Goal: Information Seeking & Learning: Learn about a topic

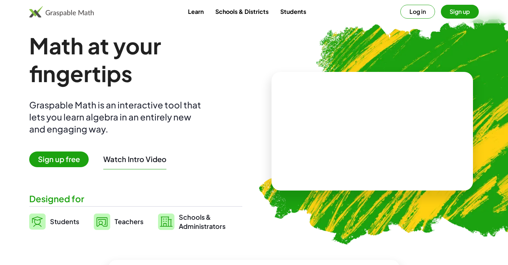
scroll to position [7, 0]
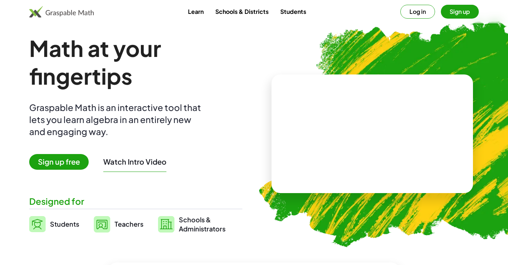
click at [419, 11] on button "Log in" at bounding box center [417, 12] width 35 height 14
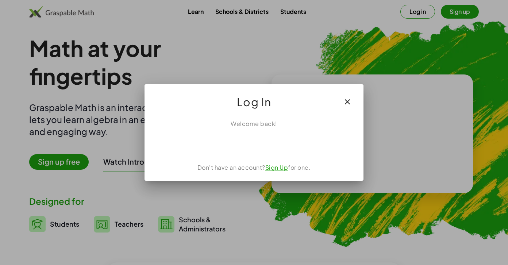
click at [269, 146] on div "Accedi con Google. Si apre in una nuova scheda" at bounding box center [254, 144] width 66 height 16
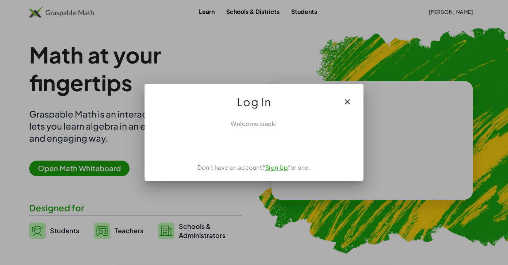
scroll to position [7, 0]
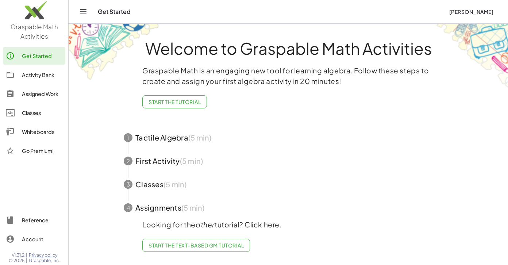
click at [150, 139] on span "button" at bounding box center [288, 137] width 347 height 23
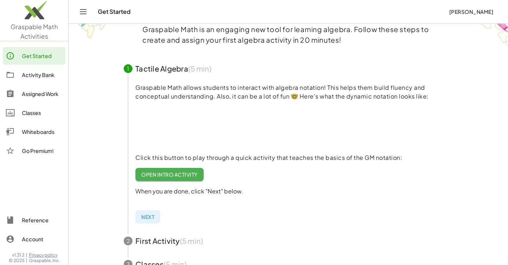
scroll to position [46, 0]
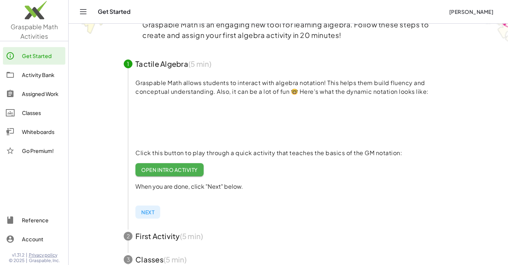
click at [161, 171] on span "Open Intro Activity" at bounding box center [169, 169] width 57 height 7
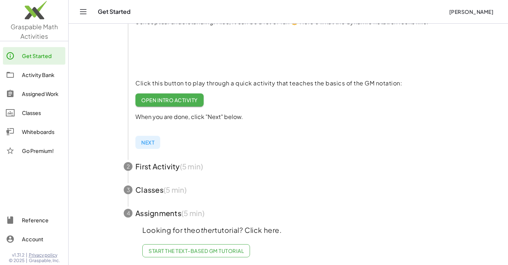
scroll to position [116, 0]
click at [160, 165] on span "button" at bounding box center [288, 165] width 347 height 23
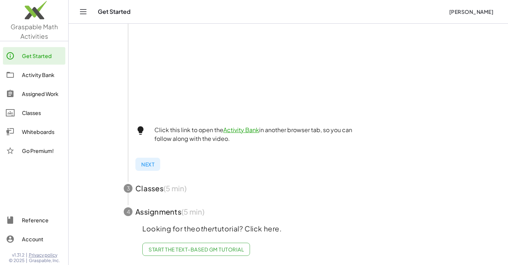
click at [157, 191] on span "button" at bounding box center [288, 188] width 347 height 23
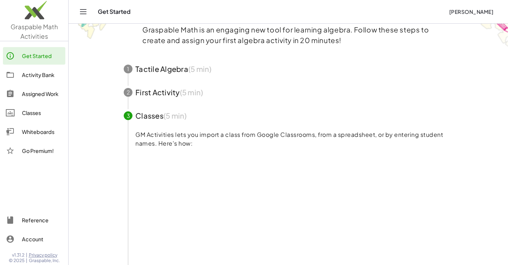
scroll to position [5, 0]
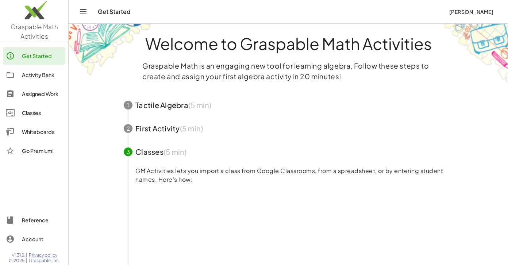
click at [41, 152] on div "Go Premium!" at bounding box center [42, 150] width 41 height 9
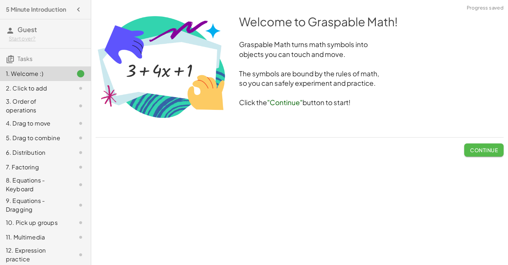
click at [481, 152] on span "Continue" at bounding box center [484, 150] width 28 height 7
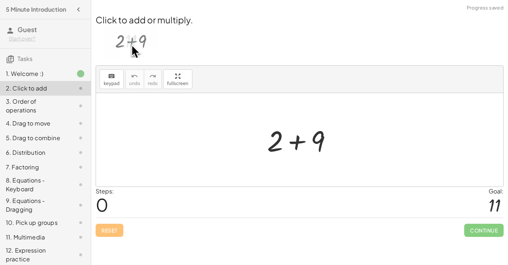
click at [295, 143] on div at bounding box center [303, 140] width 78 height 38
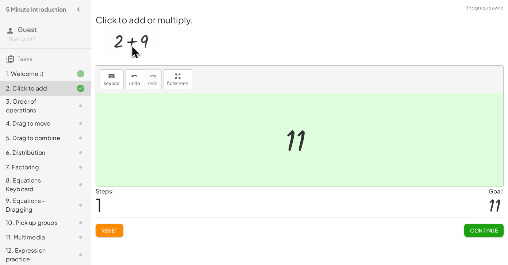
click at [483, 230] on span "Continue" at bounding box center [484, 230] width 28 height 7
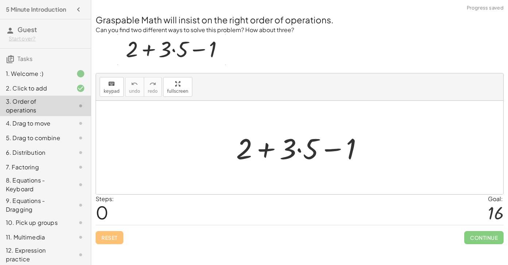
click at [299, 149] on div at bounding box center [303, 148] width 140 height 38
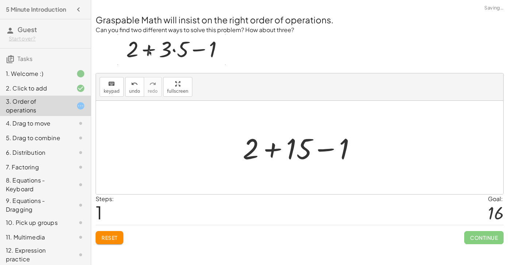
click at [276, 150] on div at bounding box center [302, 148] width 127 height 38
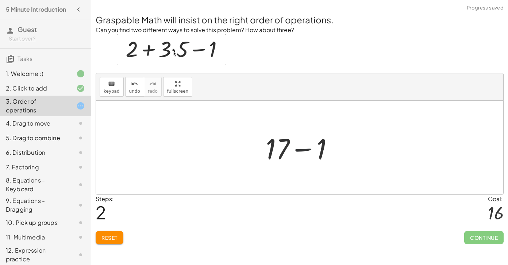
click at [303, 150] on div at bounding box center [302, 148] width 81 height 38
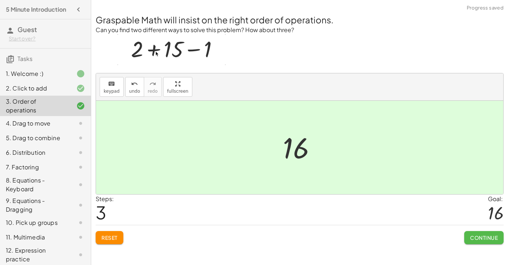
click at [481, 237] on span "Continue" at bounding box center [484, 237] width 28 height 7
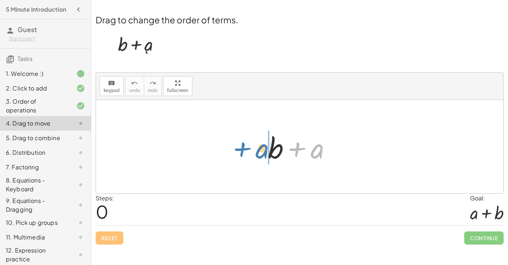
drag, startPoint x: 312, startPoint y: 152, endPoint x: 257, endPoint y: 153, distance: 55.5
click at [257, 153] on div "+ a + b + a" at bounding box center [299, 146] width 407 height 93
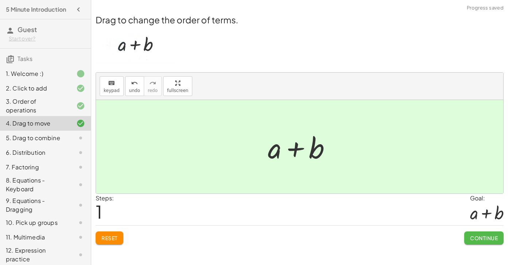
click at [480, 237] on span "Continue" at bounding box center [484, 238] width 28 height 7
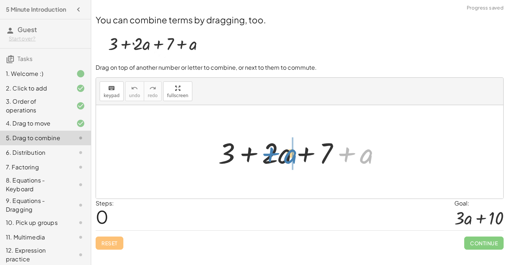
drag, startPoint x: 370, startPoint y: 156, endPoint x: 294, endPoint y: 160, distance: 76.0
click at [294, 160] on div at bounding box center [303, 152] width 176 height 38
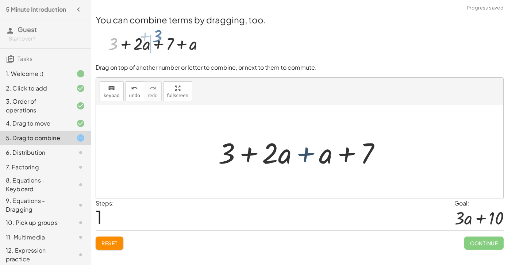
click at [307, 155] on div at bounding box center [303, 152] width 176 height 38
click at [306, 153] on div at bounding box center [303, 152] width 176 height 38
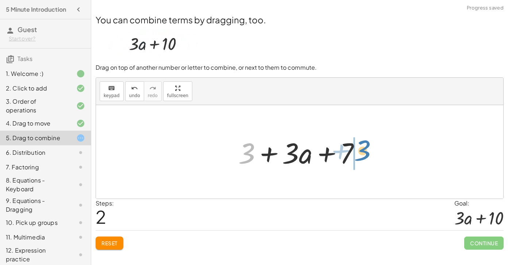
drag, startPoint x: 248, startPoint y: 157, endPoint x: 364, endPoint y: 155, distance: 116.1
click at [364, 155] on div at bounding box center [302, 152] width 135 height 38
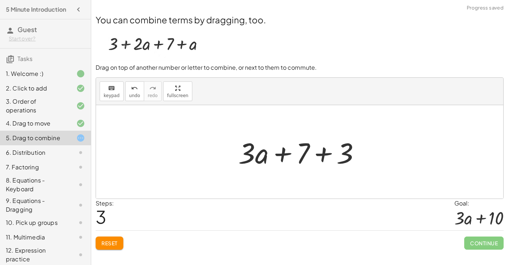
click at [322, 153] on div at bounding box center [302, 152] width 135 height 38
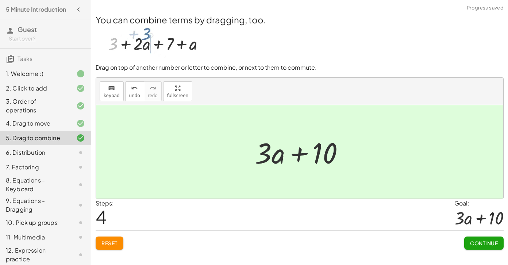
click at [482, 241] on span "Continue" at bounding box center [484, 243] width 28 height 7
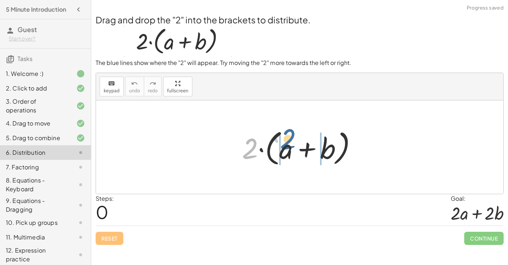
drag, startPoint x: 253, startPoint y: 148, endPoint x: 287, endPoint y: 145, distance: 34.1
click at [287, 145] on div at bounding box center [302, 147] width 128 height 42
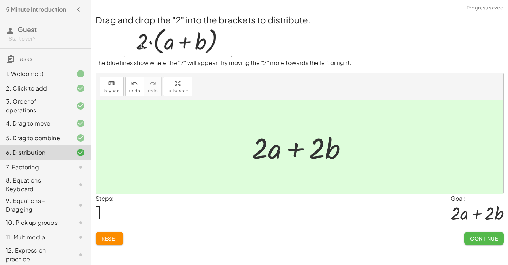
click at [482, 236] on span "Continue" at bounding box center [484, 238] width 28 height 7
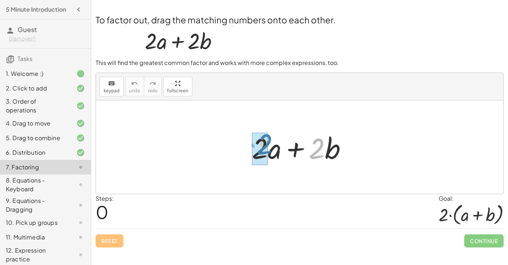
drag, startPoint x: 318, startPoint y: 152, endPoint x: 265, endPoint y: 148, distance: 52.4
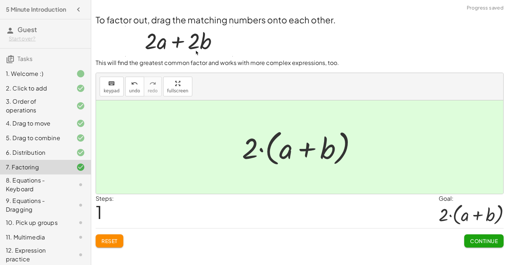
click at [483, 239] on span "Continue" at bounding box center [484, 241] width 28 height 7
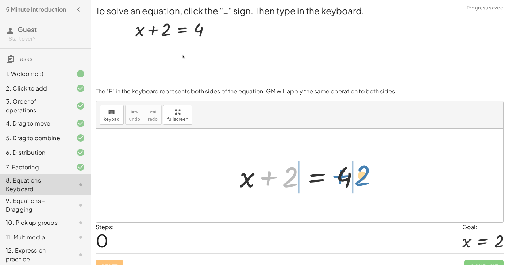
drag, startPoint x: 291, startPoint y: 179, endPoint x: 363, endPoint y: 178, distance: 72.3
click at [363, 178] on div at bounding box center [302, 176] width 133 height 38
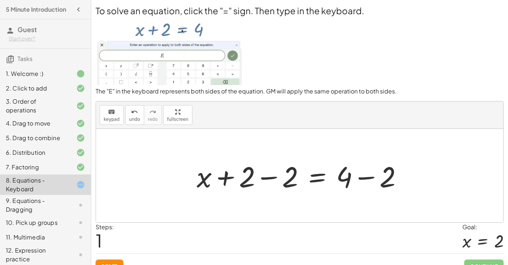
click at [271, 177] on div at bounding box center [302, 176] width 219 height 38
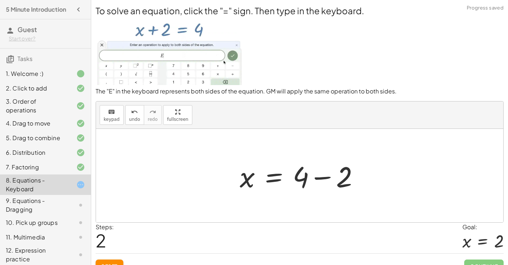
click at [321, 179] on div at bounding box center [302, 176] width 133 height 38
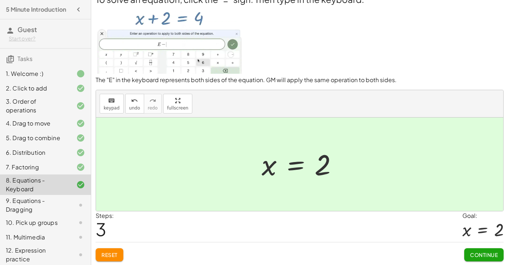
click at [481, 254] on span "Continue" at bounding box center [484, 255] width 28 height 7
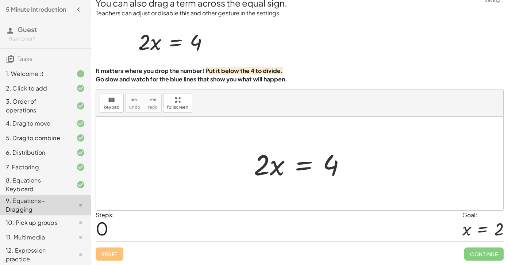
scroll to position [6, 0]
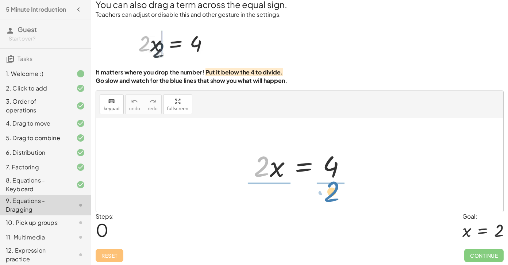
drag, startPoint x: 262, startPoint y: 168, endPoint x: 333, endPoint y: 193, distance: 74.5
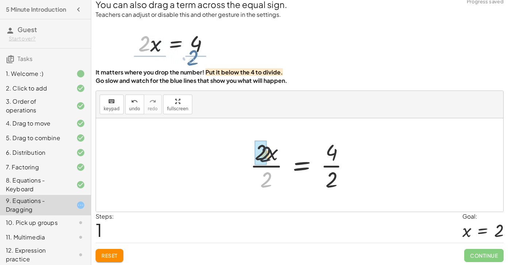
drag, startPoint x: 267, startPoint y: 185, endPoint x: 266, endPoint y: 155, distance: 29.6
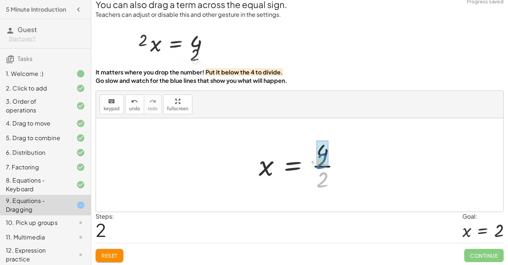
drag, startPoint x: 331, startPoint y: 183, endPoint x: 330, endPoint y: 161, distance: 22.3
click at [330, 161] on div at bounding box center [302, 165] width 95 height 56
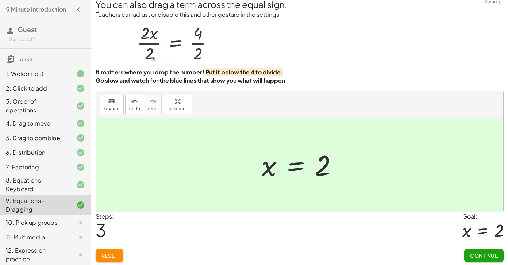
click at [476, 252] on span "Continue" at bounding box center [484, 255] width 28 height 7
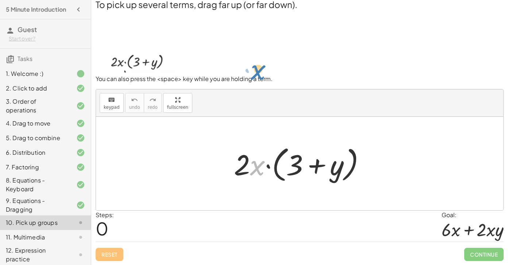
drag, startPoint x: 257, startPoint y: 168, endPoint x: 258, endPoint y: 72, distance: 96.0
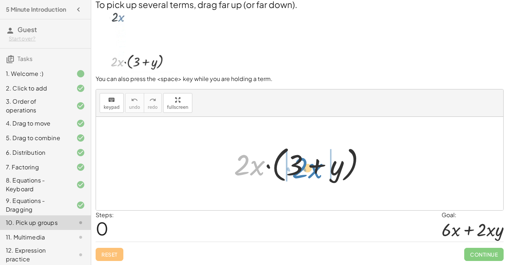
drag, startPoint x: 257, startPoint y: 170, endPoint x: 314, endPoint y: 175, distance: 57.6
click at [314, 175] on div at bounding box center [302, 164] width 145 height 42
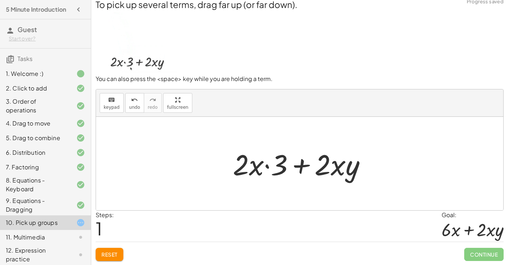
click at [268, 166] on div at bounding box center [302, 164] width 147 height 38
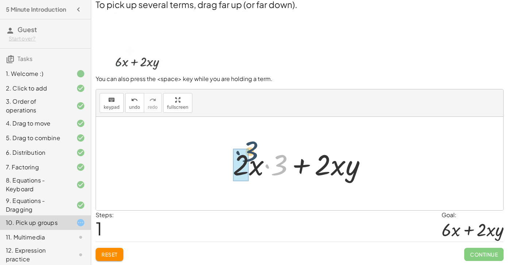
drag, startPoint x: 282, startPoint y: 165, endPoint x: 247, endPoint y: 157, distance: 36.4
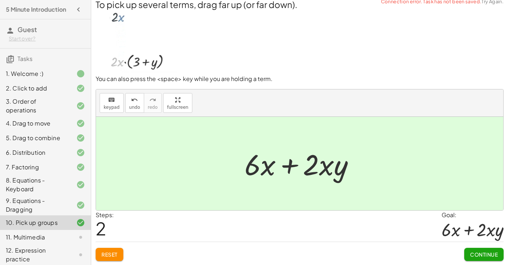
click at [483, 250] on button "Continue" at bounding box center [483, 254] width 39 height 13
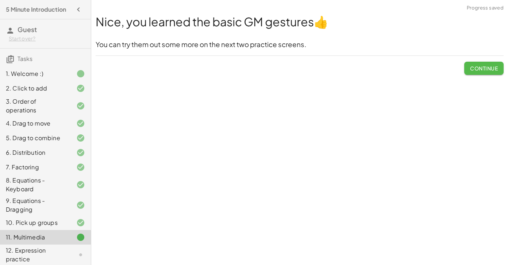
click at [488, 68] on span "Continue" at bounding box center [484, 68] width 28 height 7
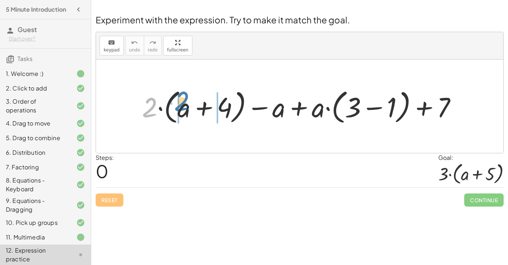
drag, startPoint x: 152, startPoint y: 109, endPoint x: 185, endPoint y: 104, distance: 33.5
click at [185, 104] on div at bounding box center [302, 106] width 328 height 40
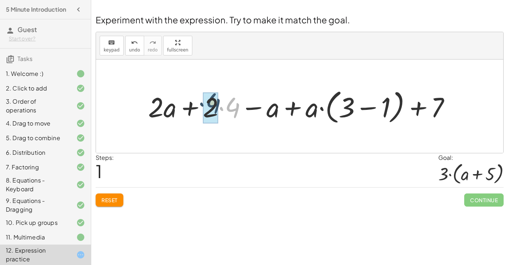
drag, startPoint x: 230, startPoint y: 110, endPoint x: 209, endPoint y: 109, distance: 20.8
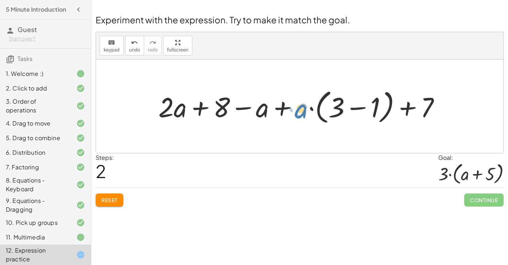
click at [302, 115] on div at bounding box center [302, 106] width 295 height 40
click at [360, 107] on div at bounding box center [302, 106] width 295 height 40
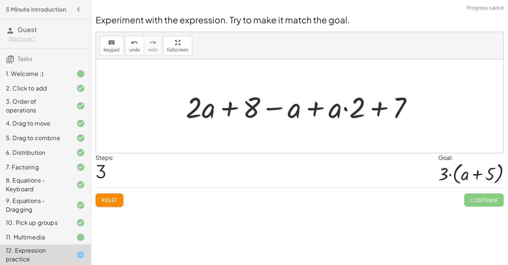
click at [346, 109] on div at bounding box center [302, 107] width 240 height 38
drag, startPoint x: 355, startPoint y: 111, endPoint x: 336, endPoint y: 112, distance: 18.6
click at [336, 112] on div at bounding box center [302, 107] width 240 height 38
drag, startPoint x: 355, startPoint y: 115, endPoint x: 327, endPoint y: 119, distance: 27.9
click at [327, 119] on div at bounding box center [302, 107] width 240 height 38
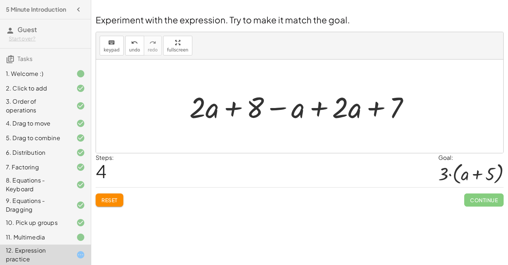
click at [321, 110] on div at bounding box center [302, 107] width 233 height 38
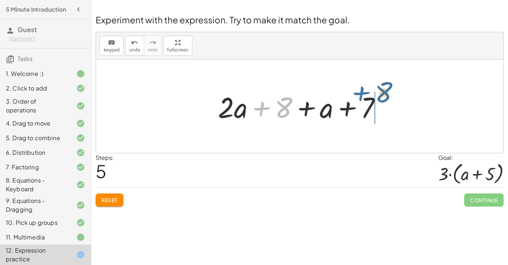
drag, startPoint x: 286, startPoint y: 108, endPoint x: 386, endPoint y: 95, distance: 100.9
click at [386, 95] on div at bounding box center [302, 107] width 176 height 38
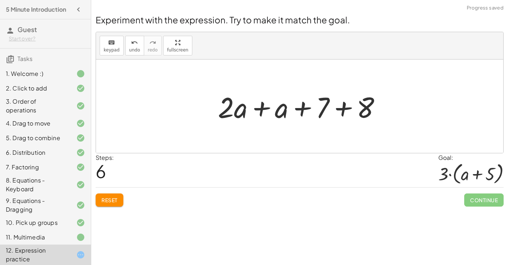
click at [343, 108] on div at bounding box center [302, 107] width 176 height 38
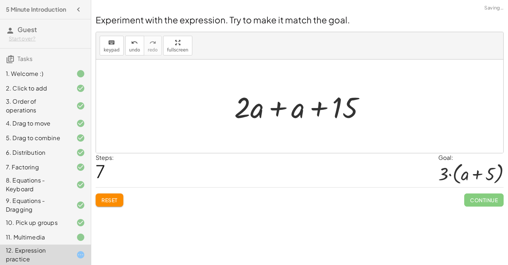
click at [278, 108] on div at bounding box center [303, 107] width 144 height 38
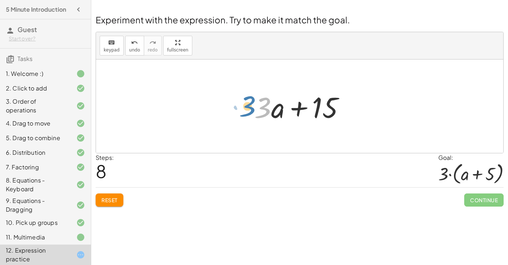
drag, startPoint x: 266, startPoint y: 108, endPoint x: 248, endPoint y: 108, distance: 18.3
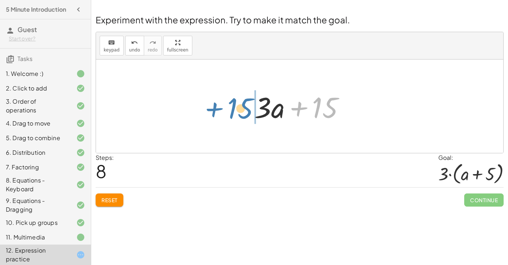
drag, startPoint x: 332, startPoint y: 111, endPoint x: 247, endPoint y: 112, distance: 84.3
click at [247, 112] on div "+ · 2 · ( + a + 4 ) − a + · a · ( + 3 − 1 ) + 7 + · 2 · a + · 2 · 4 − a + · a ·…" at bounding box center [299, 106] width 113 height 41
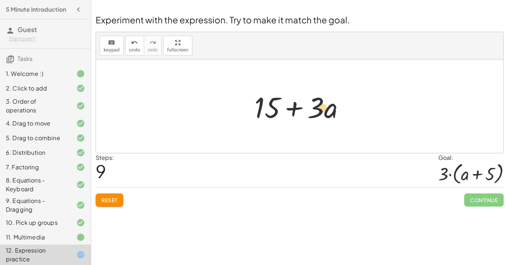
drag, startPoint x: 318, startPoint y: 110, endPoint x: 324, endPoint y: 112, distance: 5.7
click at [324, 112] on div at bounding box center [303, 107] width 104 height 38
drag, startPoint x: 318, startPoint y: 108, endPoint x: 250, endPoint y: 79, distance: 74.1
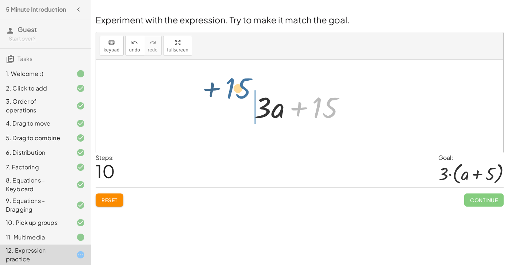
drag, startPoint x: 331, startPoint y: 112, endPoint x: 247, endPoint y: 96, distance: 86.1
click at [246, 96] on div "+ · 2 · ( + a + 4 ) − a + · a · ( + 3 − 1 ) + 7 + · 2 · a + · 2 · 4 − a + · a ·…" at bounding box center [299, 106] width 113 height 41
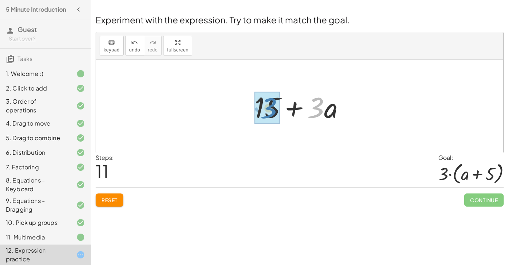
drag, startPoint x: 317, startPoint y: 108, endPoint x: 270, endPoint y: 108, distance: 47.1
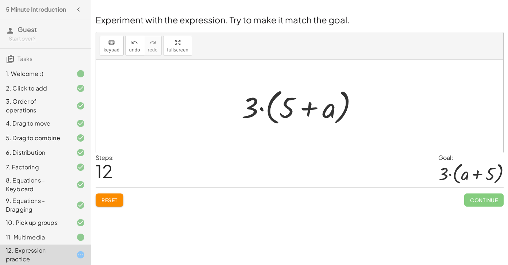
click at [261, 108] on div at bounding box center [302, 106] width 129 height 42
drag, startPoint x: 250, startPoint y: 107, endPoint x: 286, endPoint y: 95, distance: 38.3
click at [286, 94] on div at bounding box center [302, 106] width 129 height 42
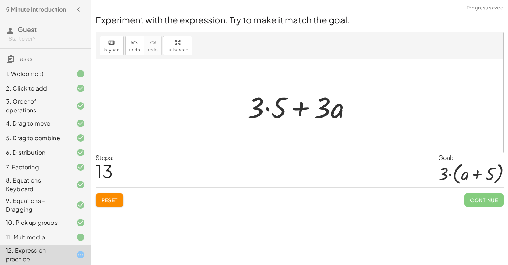
click at [265, 109] on div at bounding box center [302, 107] width 117 height 38
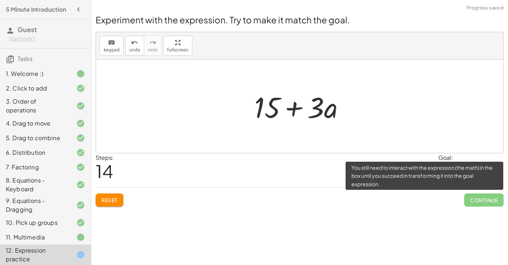
click at [475, 199] on span "Continue" at bounding box center [483, 199] width 39 height 13
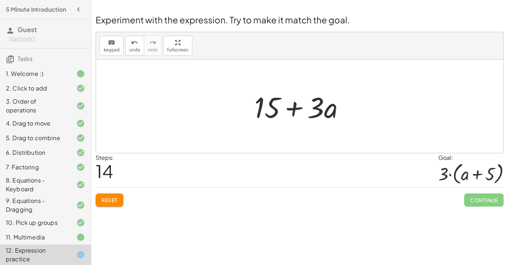
click at [114, 199] on span "Reset" at bounding box center [109, 200] width 16 height 7
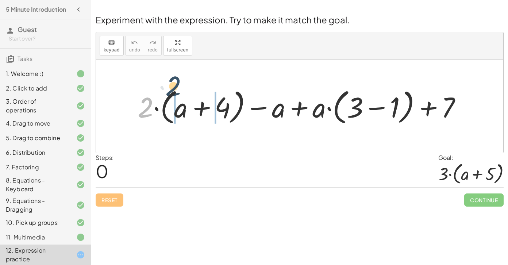
drag, startPoint x: 150, startPoint y: 106, endPoint x: 186, endPoint y: 95, distance: 37.8
click at [186, 95] on div at bounding box center [302, 105] width 337 height 41
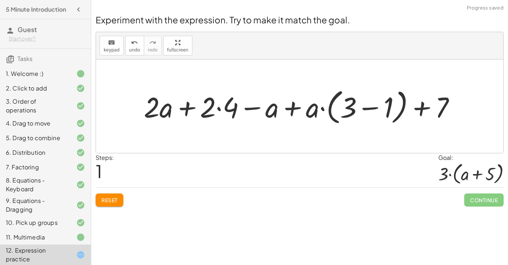
click at [219, 110] on div at bounding box center [302, 105] width 325 height 41
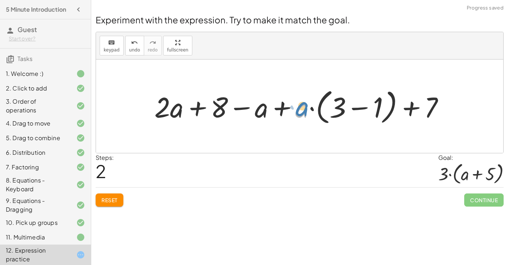
click at [298, 110] on div at bounding box center [302, 105] width 303 height 41
click at [361, 108] on div at bounding box center [302, 105] width 303 height 41
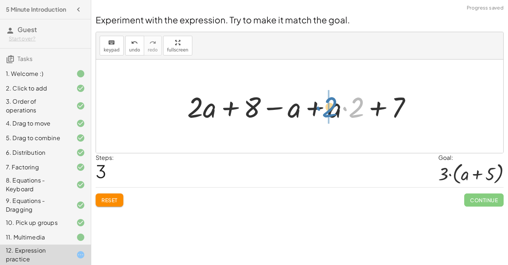
drag, startPoint x: 358, startPoint y: 111, endPoint x: 332, endPoint y: 110, distance: 26.6
click at [332, 110] on div at bounding box center [302, 106] width 237 height 37
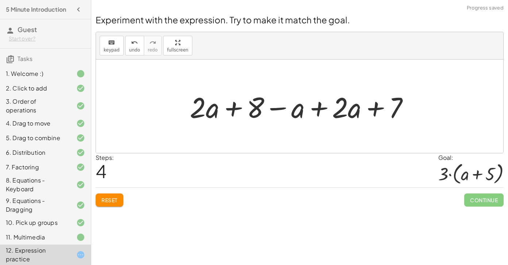
click at [319, 110] on div at bounding box center [302, 107] width 233 height 38
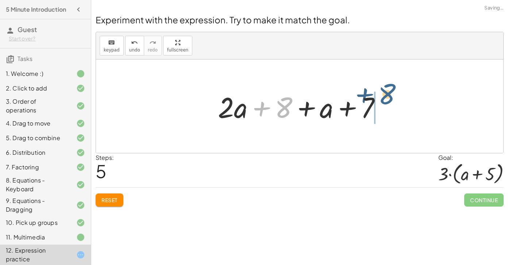
drag, startPoint x: 286, startPoint y: 108, endPoint x: 392, endPoint y: 97, distance: 106.8
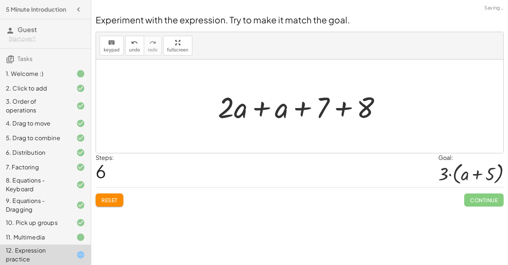
click at [262, 109] on div at bounding box center [302, 107] width 176 height 38
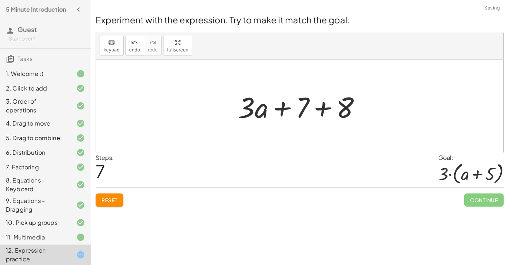
click at [323, 109] on div at bounding box center [302, 107] width 136 height 38
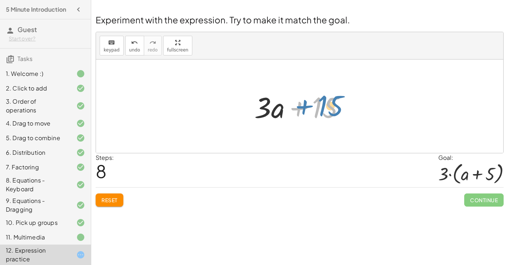
drag, startPoint x: 327, startPoint y: 109, endPoint x: 333, endPoint y: 107, distance: 5.4
click at [333, 107] on div at bounding box center [303, 107] width 104 height 38
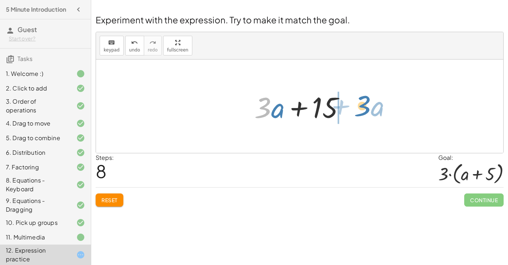
drag, startPoint x: 268, startPoint y: 110, endPoint x: 369, endPoint y: 110, distance: 101.5
click at [369, 110] on div "+ · 2 · ( + a + 4 ) − a + · a · ( + 3 − 1 ) + 7 + · 2 · a + · 2 · 4 − a + · a ·…" at bounding box center [299, 106] width 407 height 93
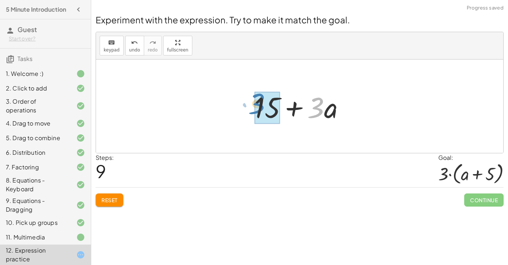
drag, startPoint x: 319, startPoint y: 108, endPoint x: 260, endPoint y: 104, distance: 59.3
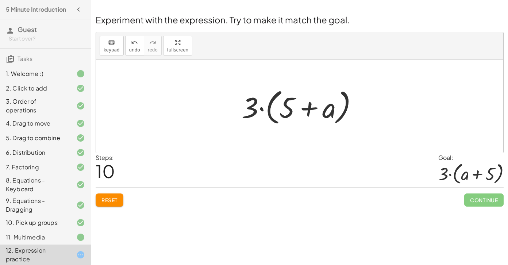
click at [421, 101] on div at bounding box center [299, 106] width 407 height 93
click at [311, 109] on div at bounding box center [302, 106] width 129 height 42
click at [269, 108] on div at bounding box center [302, 106] width 129 height 42
click at [159, 172] on div "Steps: 10 Goal: · 3 · ( + a + 5 )" at bounding box center [300, 170] width 408 height 34
click at [484, 178] on div at bounding box center [470, 173] width 65 height 23
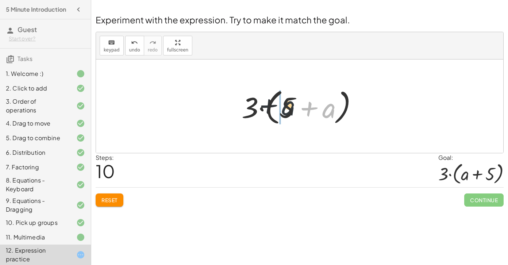
drag, startPoint x: 326, startPoint y: 114, endPoint x: 278, endPoint y: 114, distance: 47.8
click at [278, 114] on div at bounding box center [302, 106] width 129 height 42
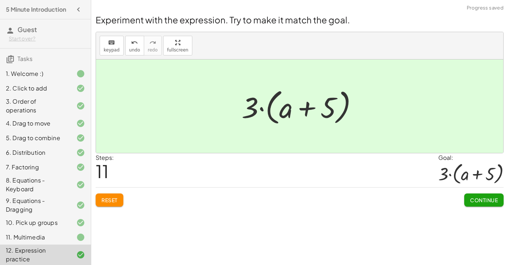
click at [483, 200] on span "Continue" at bounding box center [484, 200] width 28 height 7
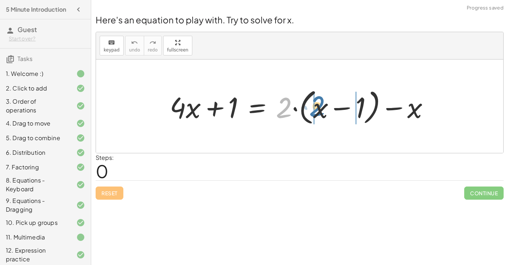
drag, startPoint x: 286, startPoint y: 110, endPoint x: 319, endPoint y: 109, distance: 33.6
click at [319, 109] on div at bounding box center [302, 106] width 273 height 42
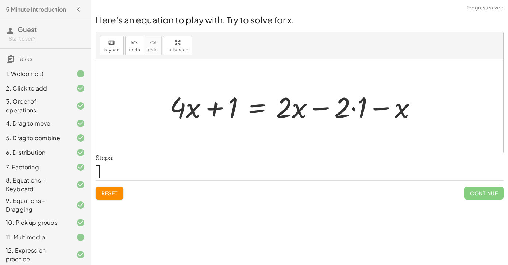
click at [353, 108] on div at bounding box center [296, 107] width 260 height 38
drag, startPoint x: 386, startPoint y: 113, endPoint x: 329, endPoint y: 111, distance: 56.6
click at [329, 111] on div at bounding box center [287, 107] width 243 height 38
click at [323, 109] on div at bounding box center [287, 107] width 243 height 38
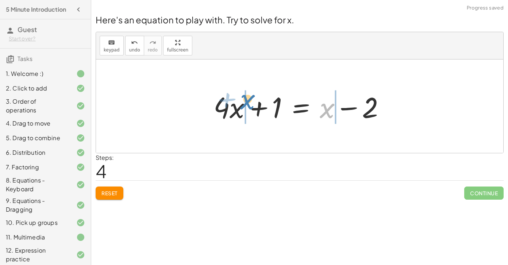
drag, startPoint x: 326, startPoint y: 111, endPoint x: 247, endPoint y: 102, distance: 79.7
click at [247, 102] on div at bounding box center [302, 107] width 185 height 38
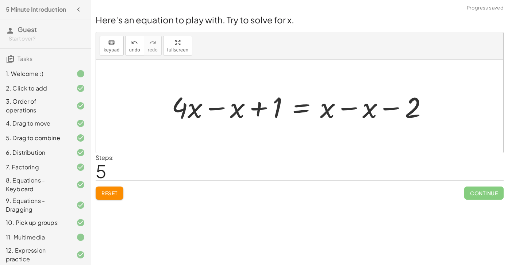
click at [350, 110] on div at bounding box center [302, 107] width 269 height 38
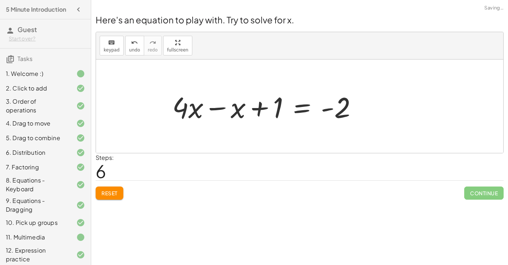
click at [219, 109] on div at bounding box center [268, 107] width 198 height 38
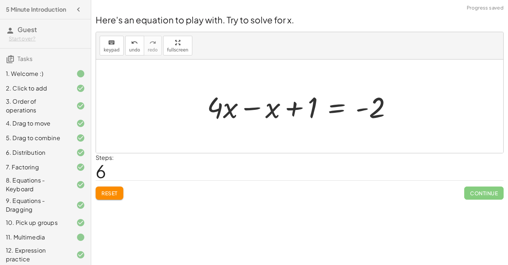
click at [251, 110] on div at bounding box center [302, 107] width 198 height 38
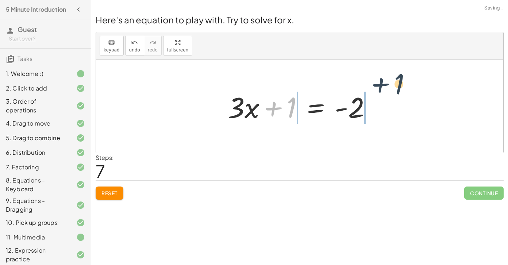
drag, startPoint x: 274, startPoint y: 110, endPoint x: 383, endPoint y: 92, distance: 110.5
click at [383, 92] on div "+ · 4 · x + 1 = + · 2 · ( + x − 1 ) − x + · 4 · x + 1 = + · 2 · x − · 2 · 1 − x…" at bounding box center [299, 106] width 407 height 93
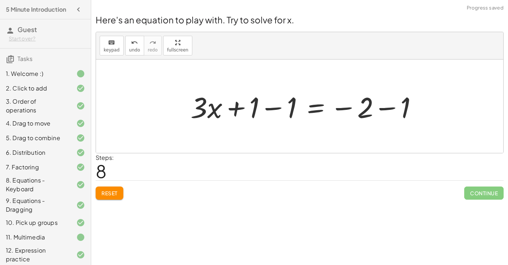
click at [273, 109] on div at bounding box center [307, 107] width 240 height 38
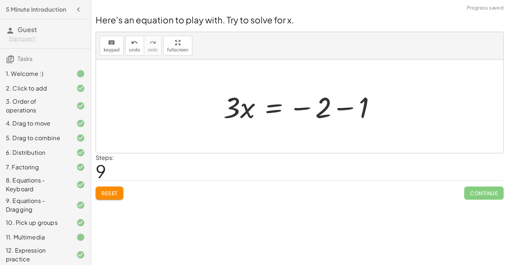
click at [345, 108] on div at bounding box center [302, 107] width 165 height 38
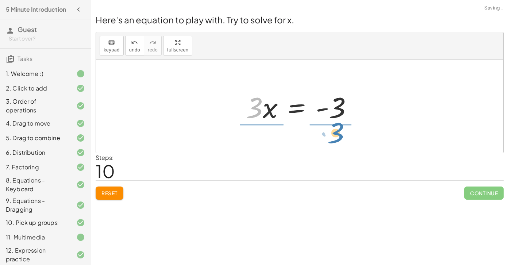
drag, startPoint x: 257, startPoint y: 111, endPoint x: 337, endPoint y: 136, distance: 84.6
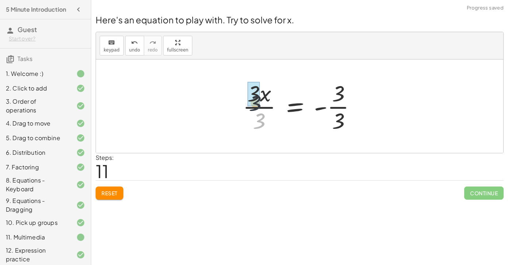
drag, startPoint x: 261, startPoint y: 120, endPoint x: 257, endPoint y: 99, distance: 21.6
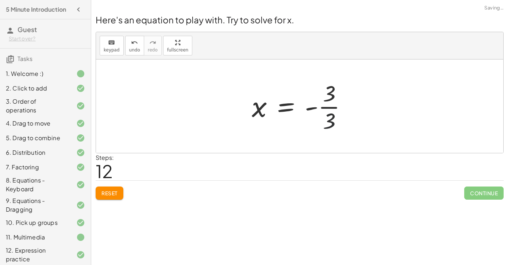
click at [341, 122] on div at bounding box center [302, 106] width 108 height 56
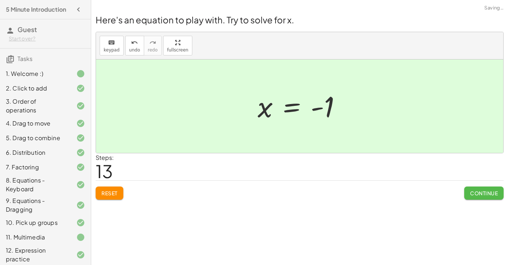
click at [474, 193] on span "Continue" at bounding box center [484, 193] width 28 height 7
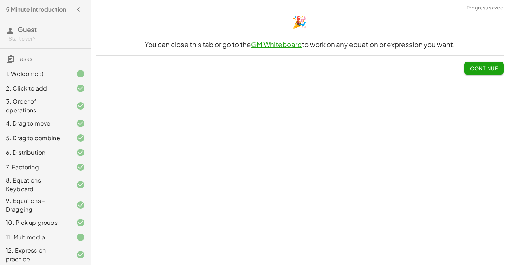
click at [483, 67] on span "Continue" at bounding box center [484, 68] width 28 height 7
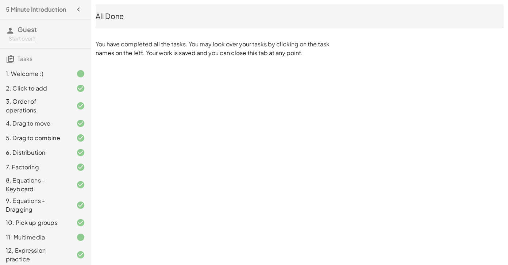
click at [79, 9] on icon "button" at bounding box center [78, 9] width 9 height 9
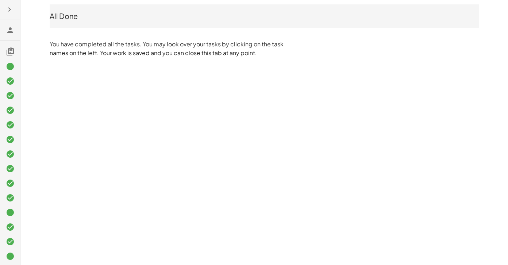
click at [5, 8] on icon "button" at bounding box center [9, 9] width 9 height 9
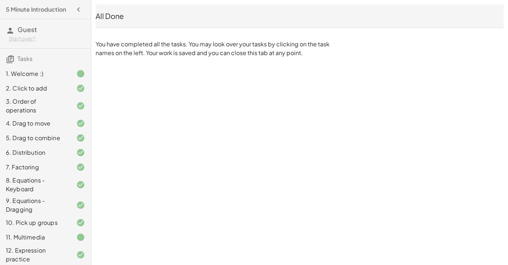
click at [30, 90] on div "2. Click to add" at bounding box center [35, 88] width 59 height 9
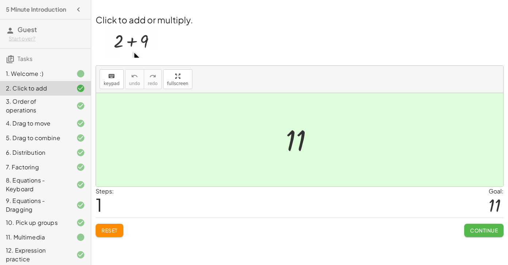
click at [474, 227] on span "Continue" at bounding box center [484, 230] width 28 height 7
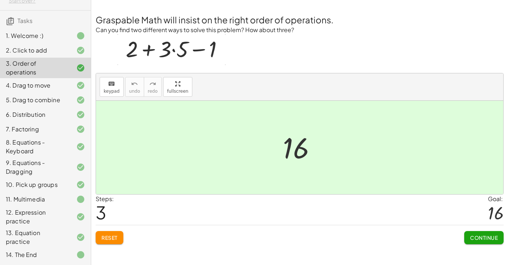
scroll to position [38, 0]
click at [39, 201] on div "11. Multimedia" at bounding box center [35, 199] width 59 height 9
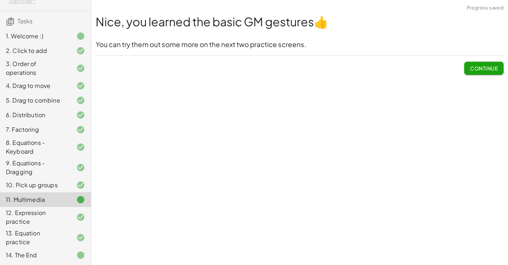
click at [474, 66] on span "Continue" at bounding box center [484, 68] width 28 height 7
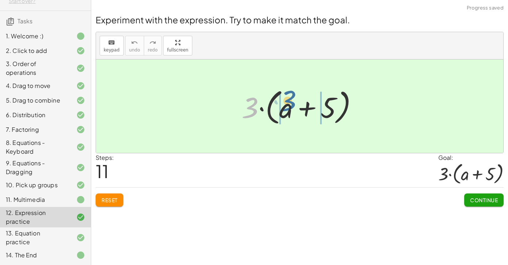
drag, startPoint x: 252, startPoint y: 109, endPoint x: 290, endPoint y: 103, distance: 39.2
click at [290, 103] on div at bounding box center [302, 106] width 129 height 42
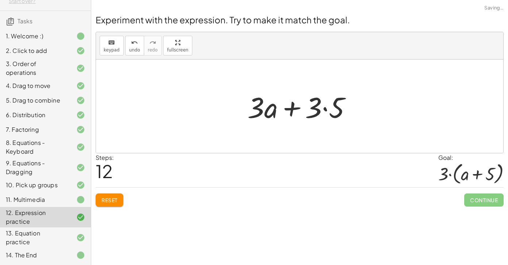
click at [325, 111] on div at bounding box center [302, 107] width 117 height 38
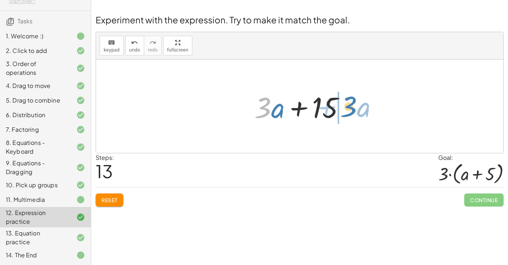
drag, startPoint x: 266, startPoint y: 102, endPoint x: 351, endPoint y: 101, distance: 85.1
click at [351, 101] on div at bounding box center [303, 107] width 104 height 38
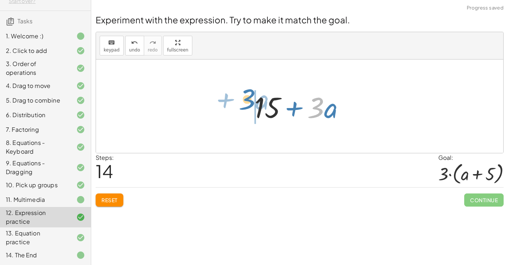
drag, startPoint x: 321, startPoint y: 101, endPoint x: 252, endPoint y: 93, distance: 70.2
click at [252, 93] on div at bounding box center [303, 107] width 104 height 38
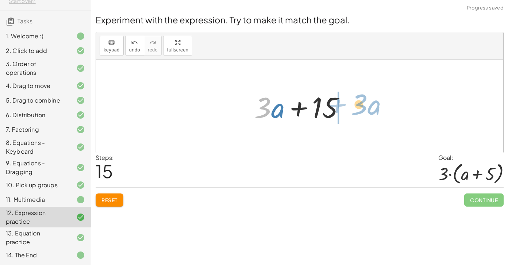
drag, startPoint x: 267, startPoint y: 100, endPoint x: 364, endPoint y: 97, distance: 96.8
click at [364, 97] on div "+ · 2 · ( + a + 4 ) − a + · a · ( + 3 − 1 ) + 7 + · 2 · a + · 2 · 4 − a + · a ·…" at bounding box center [299, 106] width 407 height 93
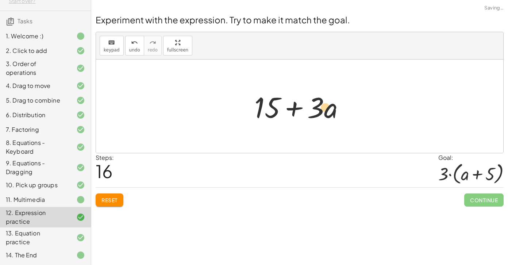
drag, startPoint x: 319, startPoint y: 101, endPoint x: 328, endPoint y: 100, distance: 9.5
click at [328, 100] on div at bounding box center [303, 107] width 104 height 38
drag, startPoint x: 315, startPoint y: 109, endPoint x: 257, endPoint y: 111, distance: 57.7
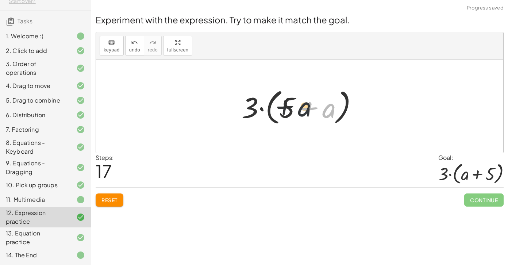
drag, startPoint x: 328, startPoint y: 111, endPoint x: 292, endPoint y: 110, distance: 35.8
click at [292, 110] on div at bounding box center [302, 106] width 129 height 42
drag, startPoint x: 330, startPoint y: 108, endPoint x: 287, endPoint y: 105, distance: 43.2
click at [287, 105] on div at bounding box center [302, 106] width 129 height 42
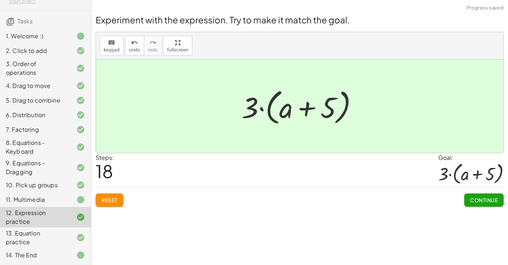
click at [482, 197] on span "Continue" at bounding box center [484, 200] width 28 height 7
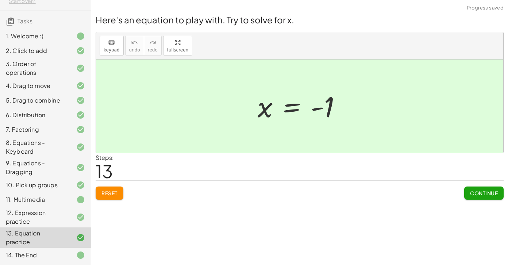
scroll to position [0, 0]
click at [46, 257] on div "14. The End" at bounding box center [35, 255] width 59 height 9
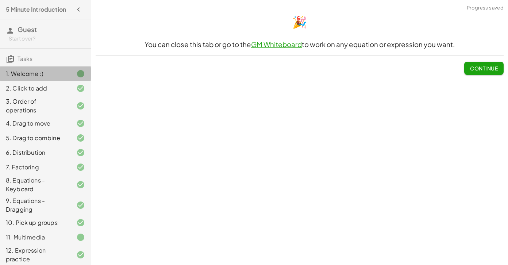
click at [50, 74] on div "1. Welcome :)" at bounding box center [35, 73] width 59 height 9
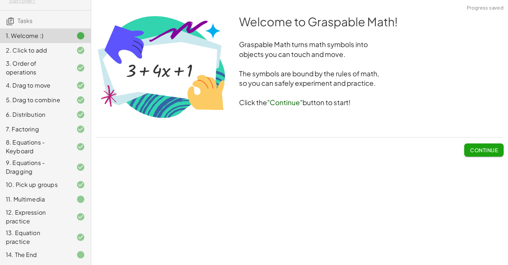
scroll to position [38, 0]
click at [38, 251] on div "14. The End" at bounding box center [35, 255] width 59 height 9
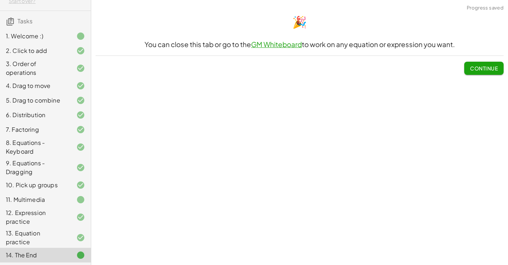
click at [472, 70] on span "Continue" at bounding box center [484, 68] width 28 height 7
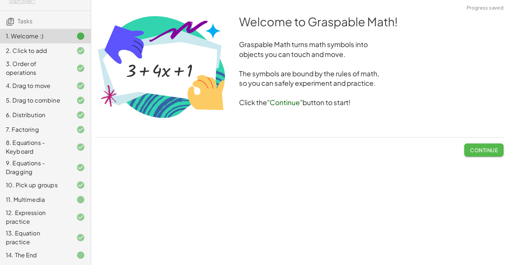
click at [483, 149] on span "Continue" at bounding box center [484, 150] width 28 height 7
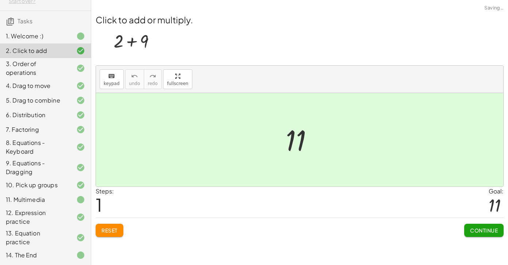
click at [22, 23] on span "Tasks" at bounding box center [25, 21] width 15 height 8
click at [9, 22] on icon at bounding box center [10, 21] width 9 height 9
